Goal: Information Seeking & Learning: Learn about a topic

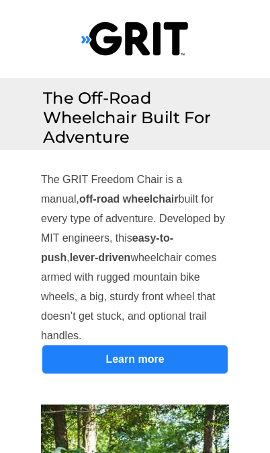
select select "CA"
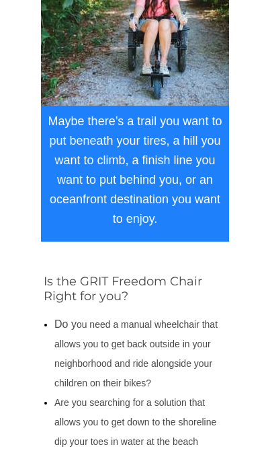
scroll to position [482, 0]
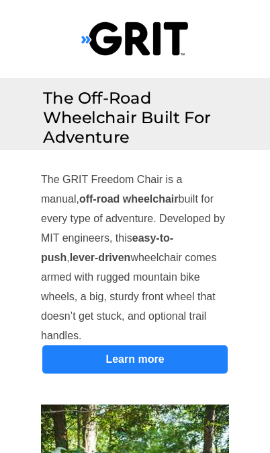
select select "CA"
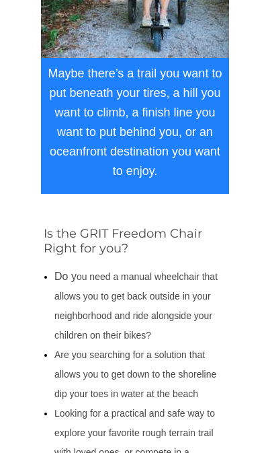
scroll to position [560, 0]
